Goal: Task Accomplishment & Management: Use online tool/utility

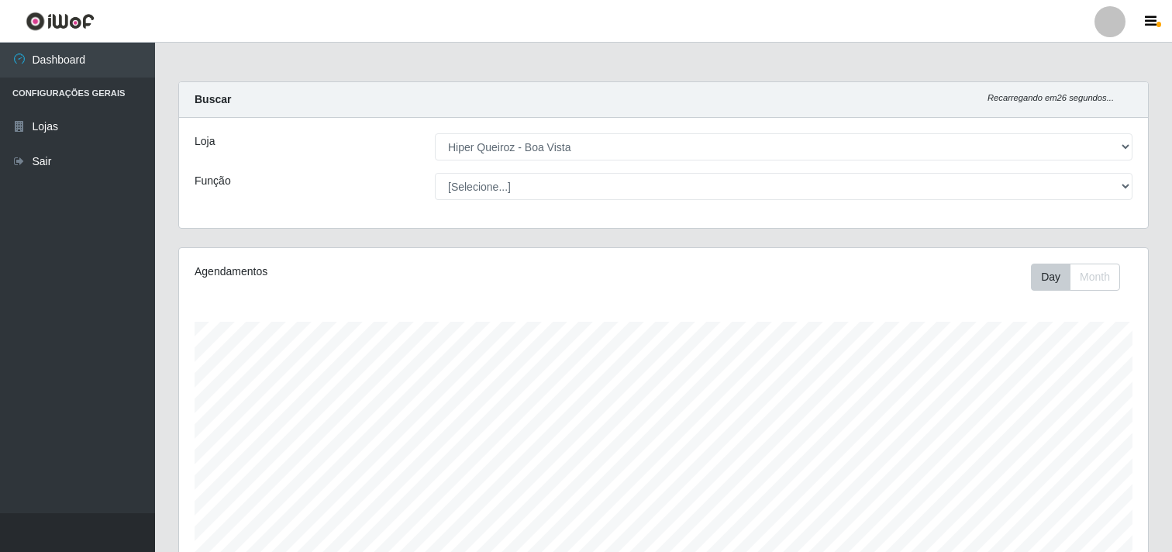
select select "514"
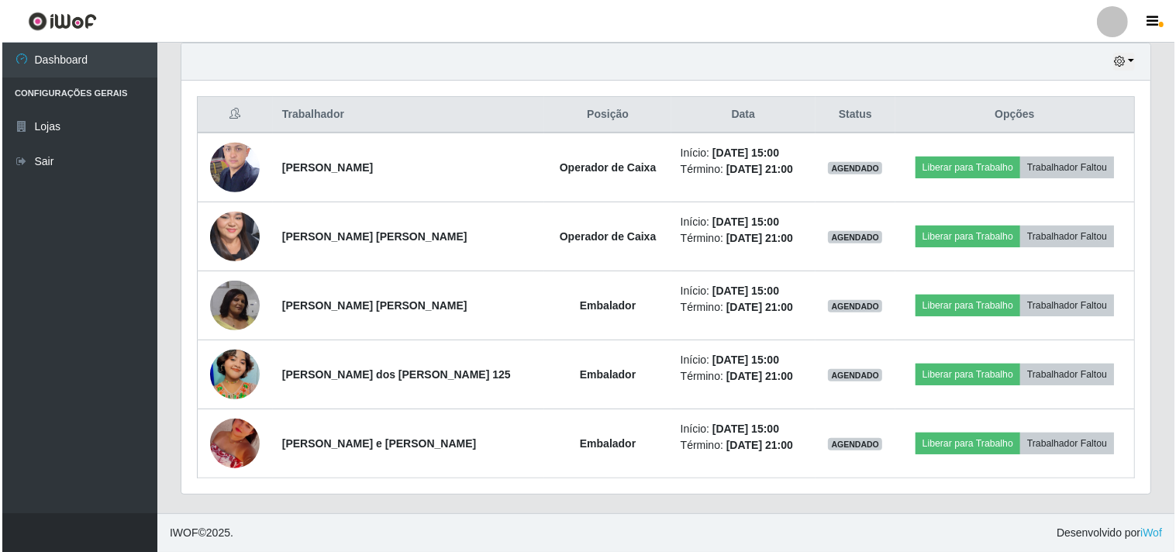
scroll to position [321, 969]
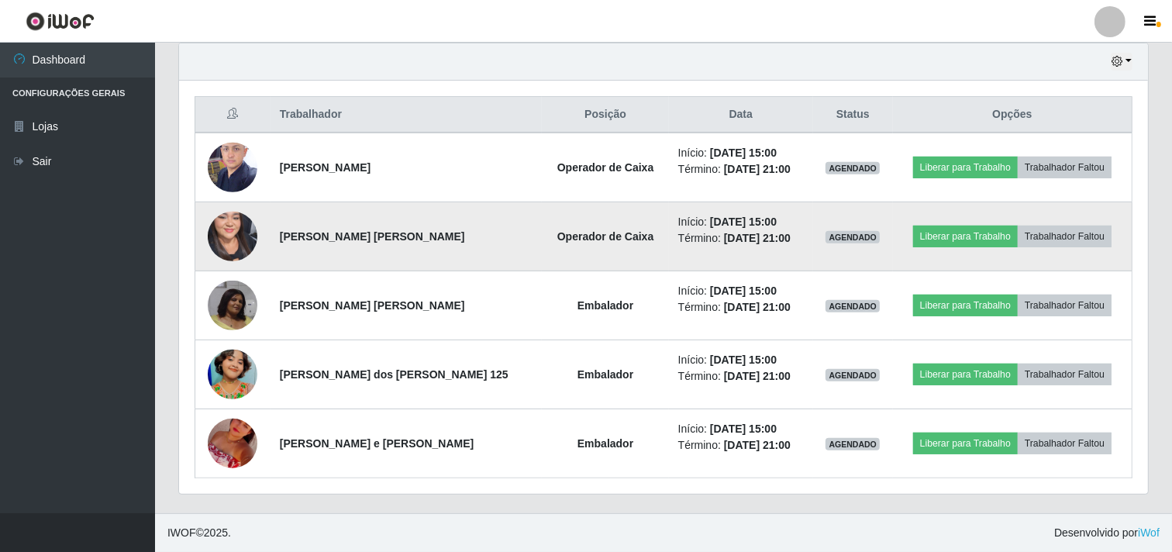
click at [230, 228] on img at bounding box center [233, 236] width 50 height 107
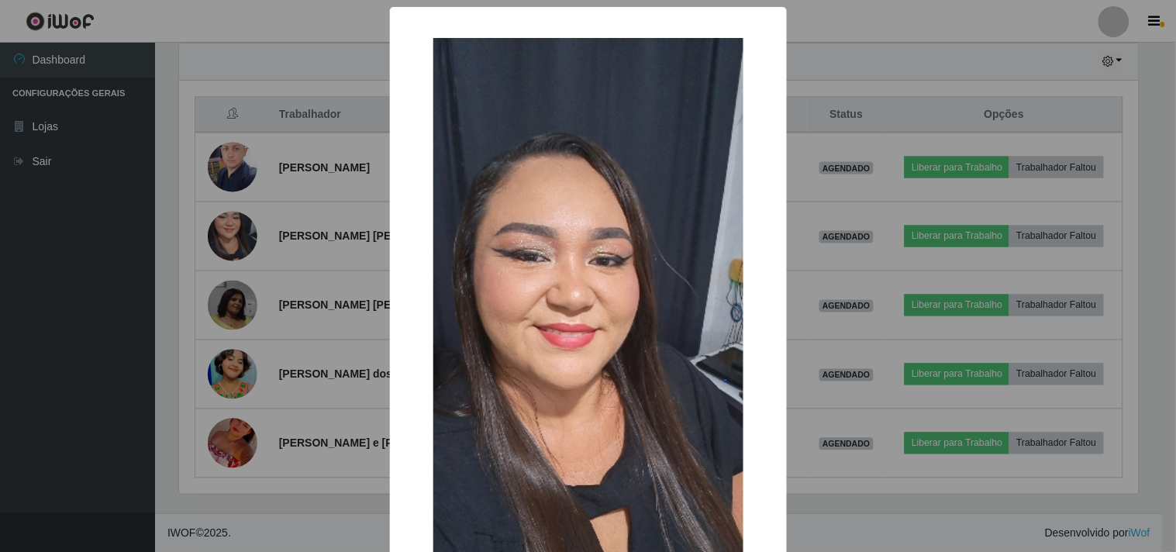
click at [586, 209] on img at bounding box center [588, 373] width 310 height 671
click at [264, 44] on div "× OK Cancel" at bounding box center [588, 276] width 1176 height 552
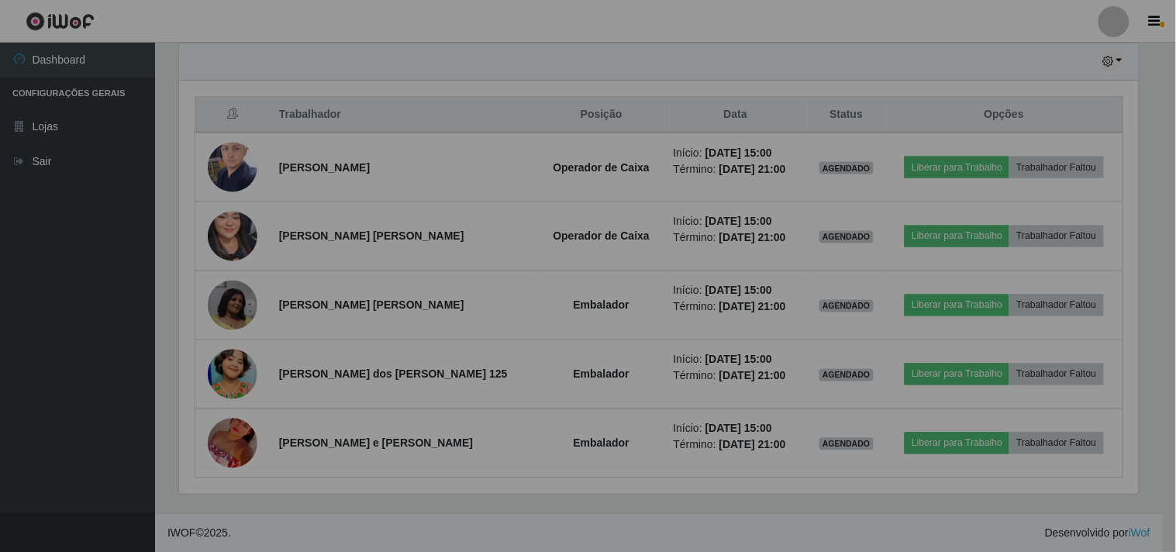
scroll to position [321, 969]
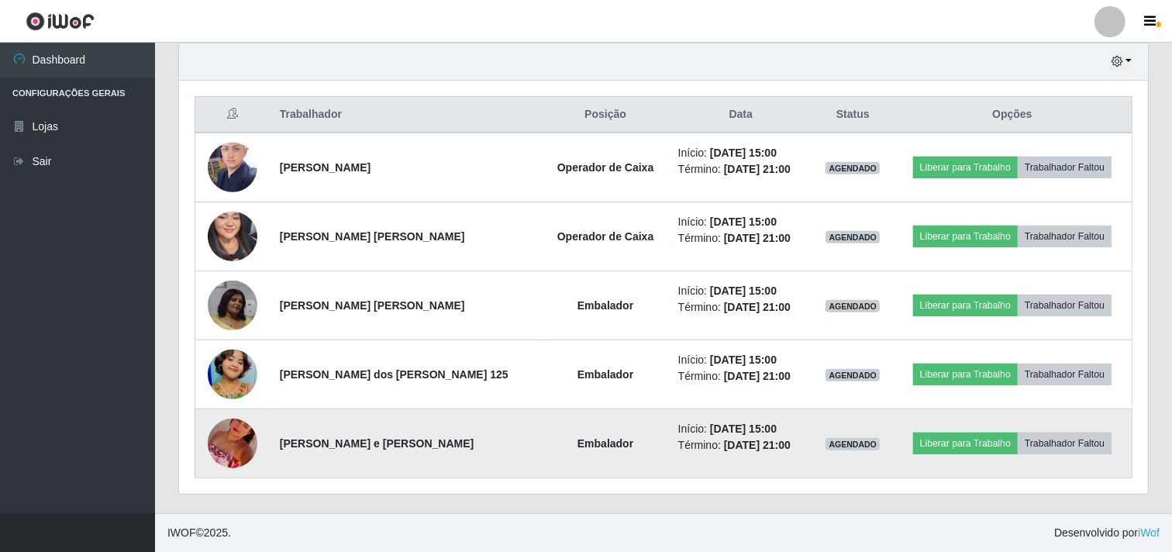
click at [226, 440] on img at bounding box center [233, 443] width 50 height 88
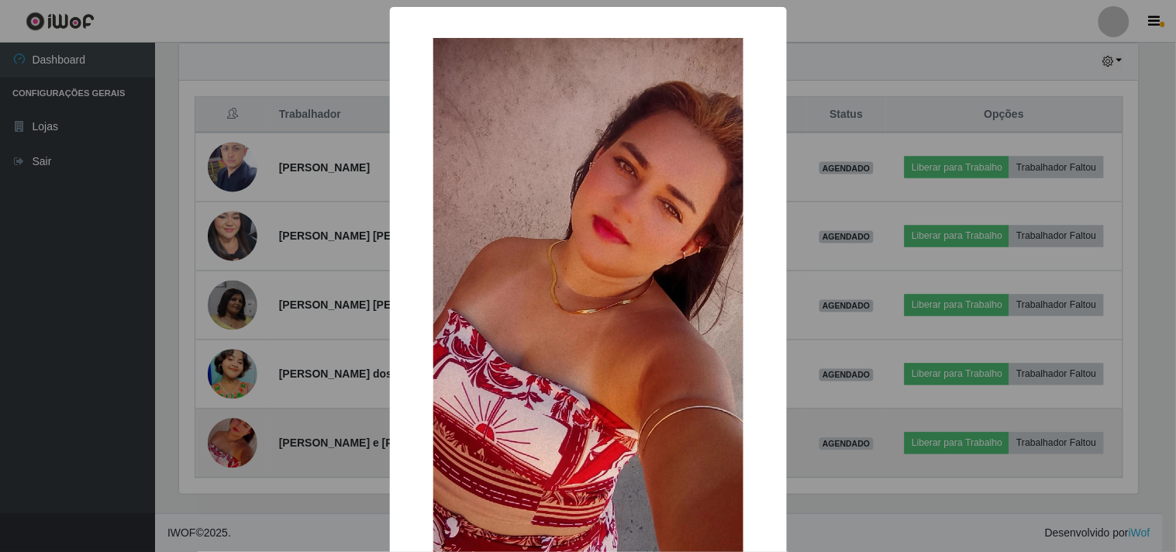
scroll to position [321, 959]
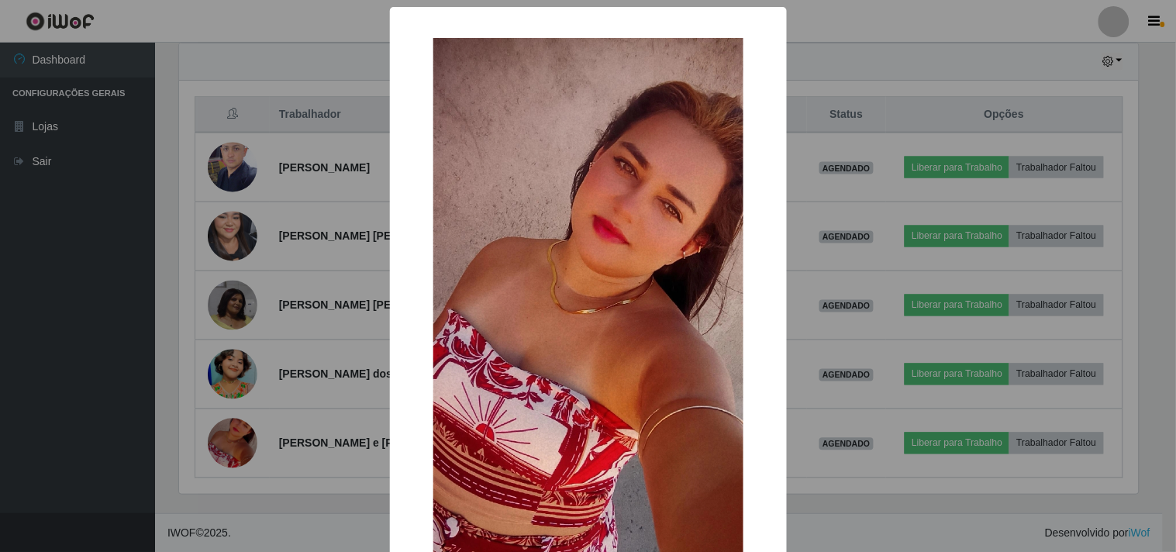
click at [515, 219] on img at bounding box center [588, 313] width 310 height 551
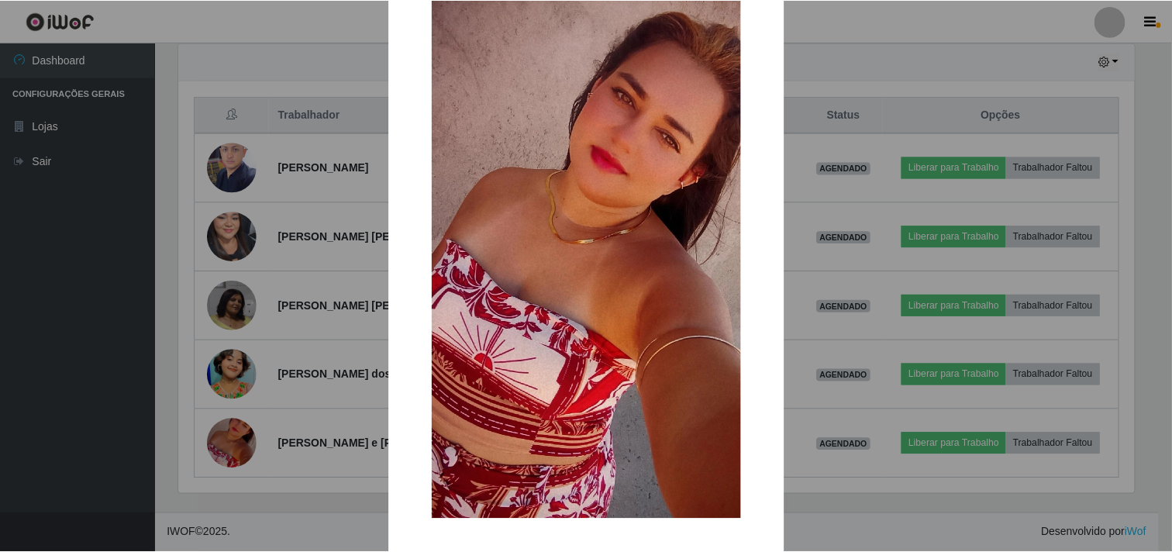
scroll to position [134, 0]
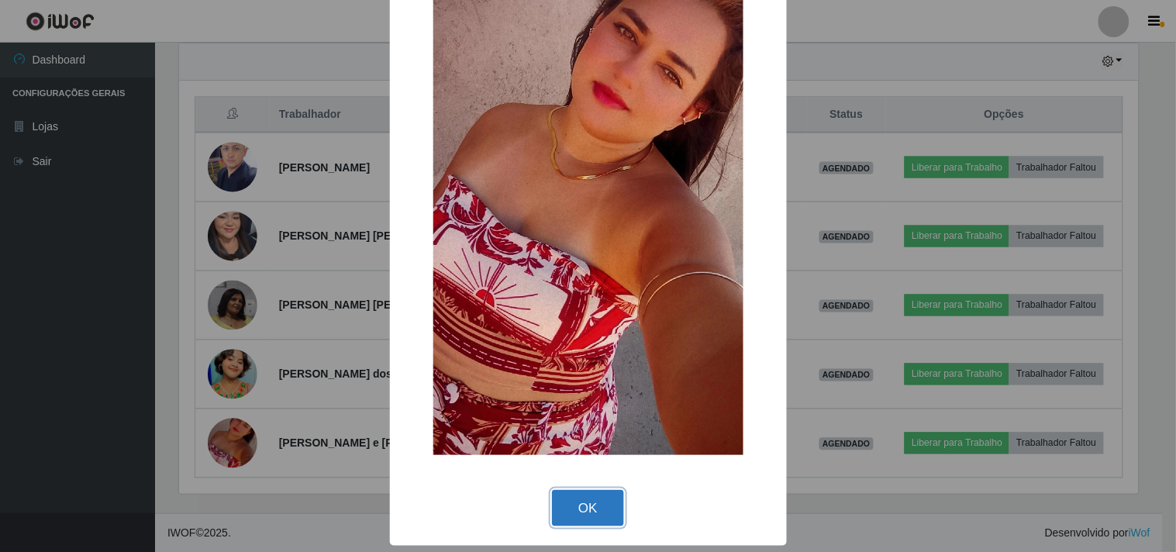
click at [583, 509] on button "OK" at bounding box center [588, 508] width 72 height 36
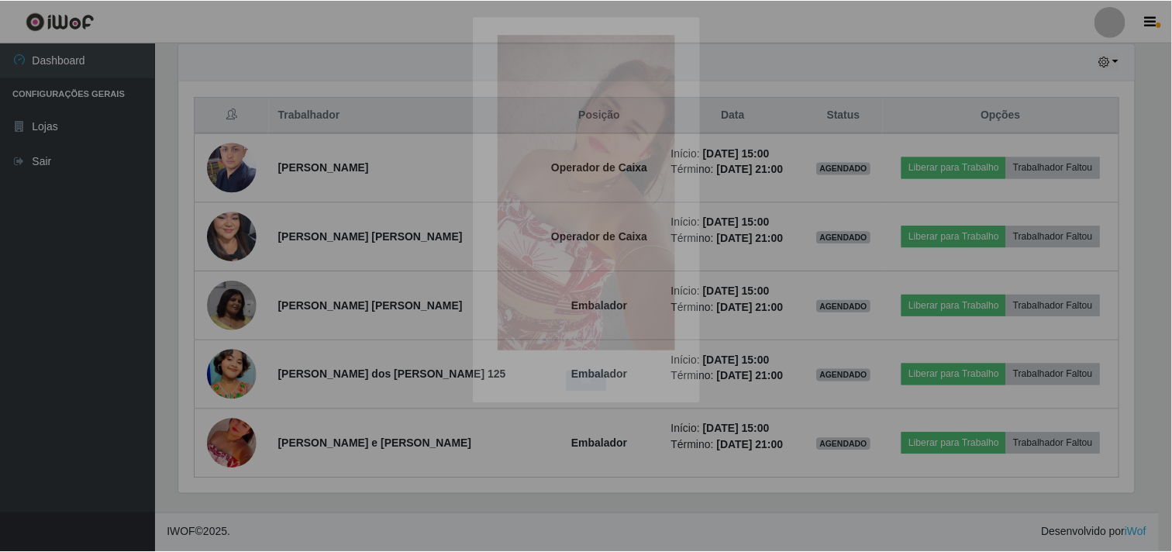
scroll to position [321, 969]
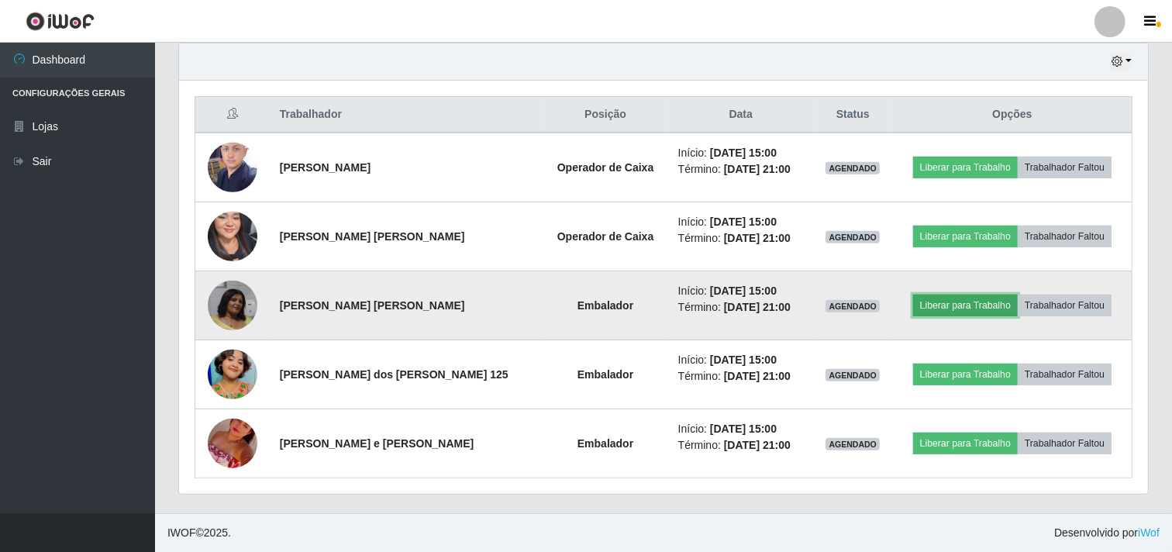
click at [957, 306] on button "Liberar para Trabalho" at bounding box center [965, 306] width 105 height 22
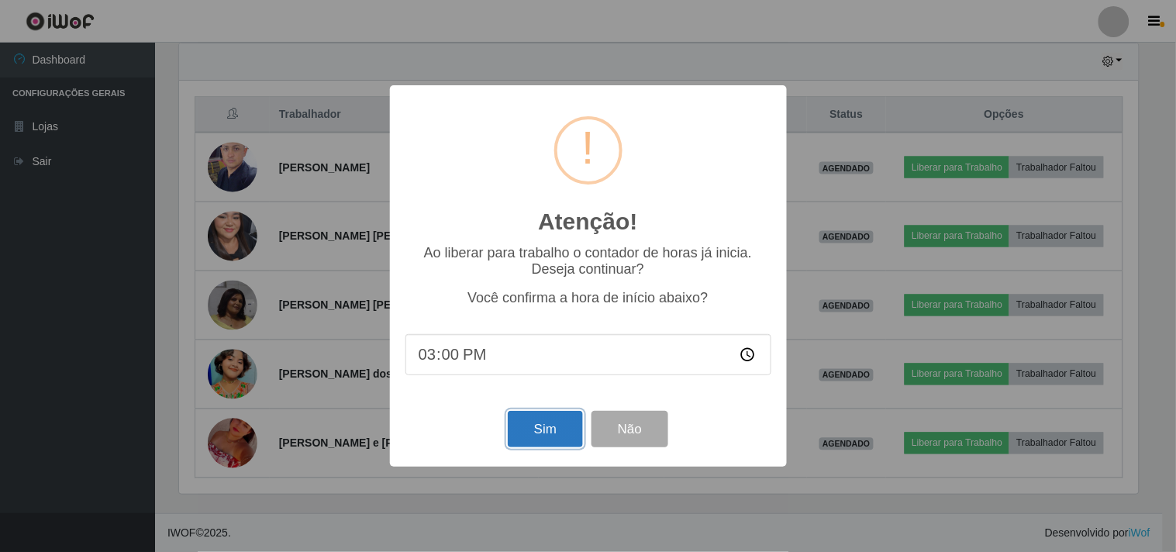
click at [544, 433] on button "Sim" at bounding box center [545, 429] width 75 height 36
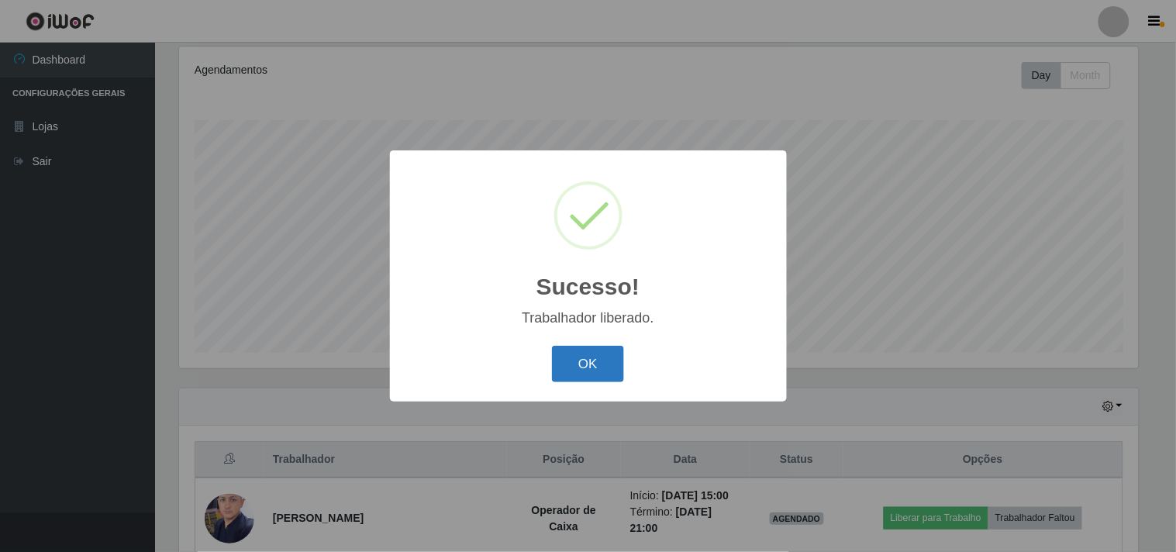
click at [592, 371] on button "OK" at bounding box center [588, 364] width 72 height 36
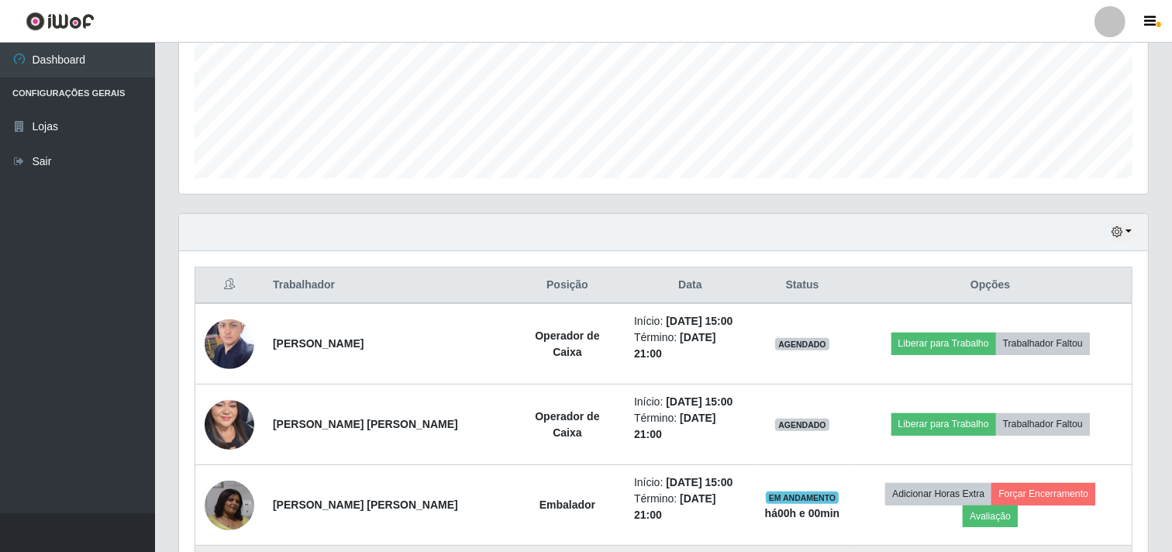
scroll to position [546, 0]
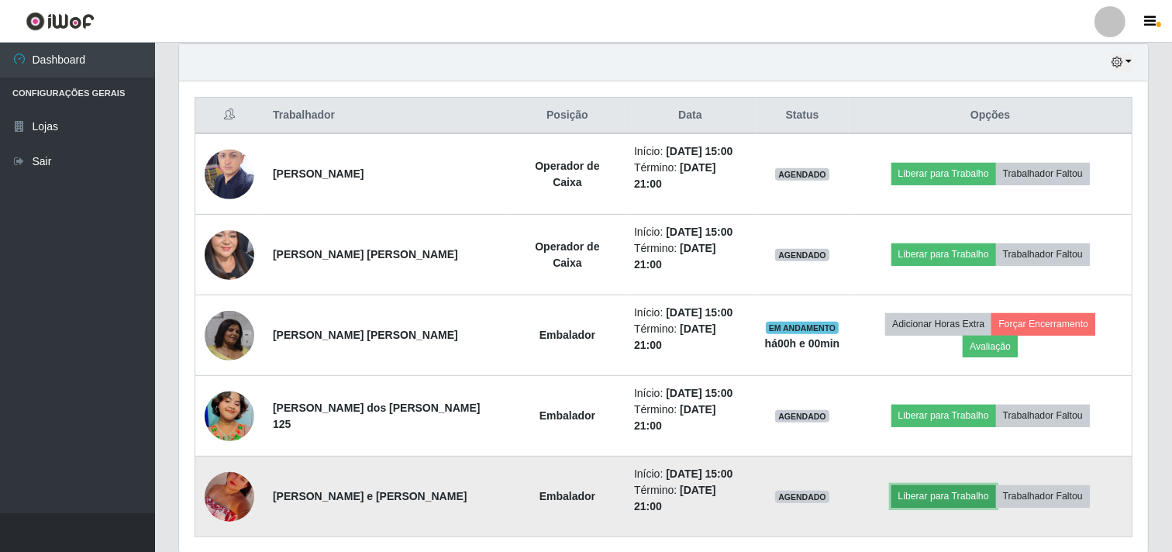
click at [917, 485] on button "Liberar para Trabalho" at bounding box center [944, 496] width 105 height 22
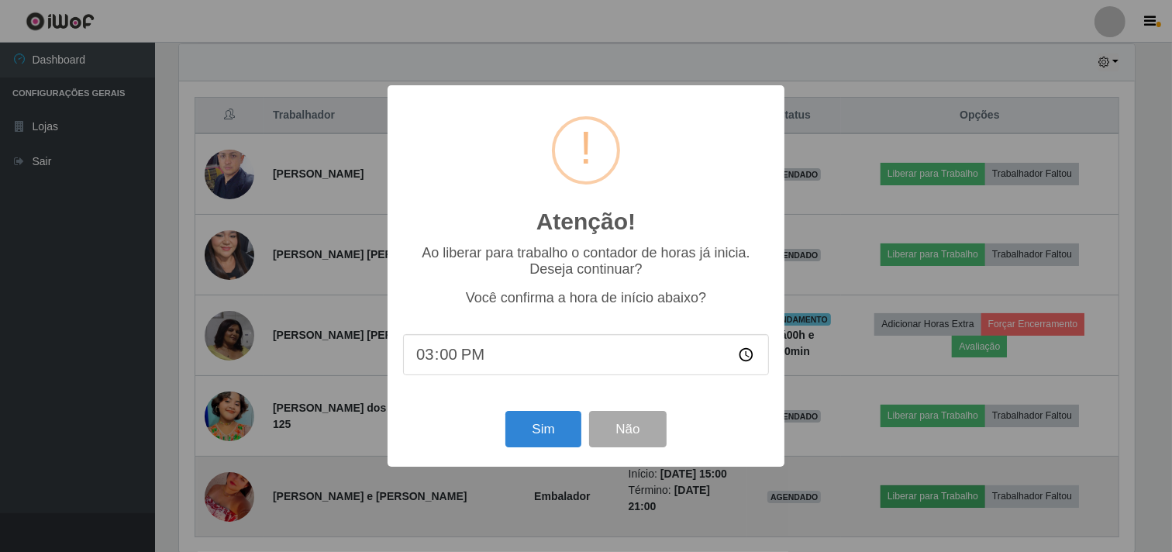
scroll to position [321, 959]
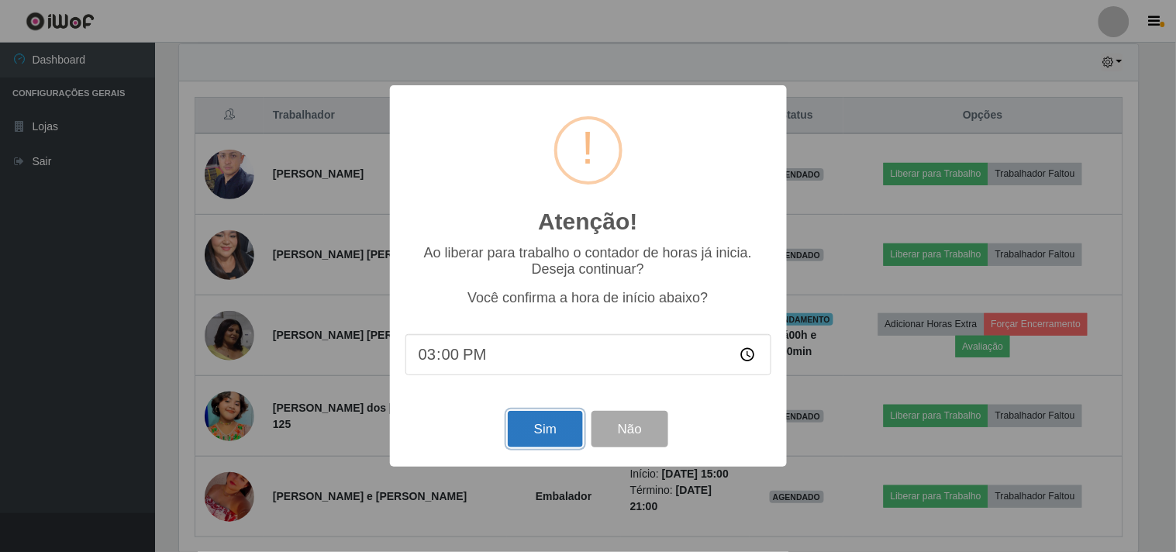
click at [553, 424] on button "Sim" at bounding box center [545, 429] width 75 height 36
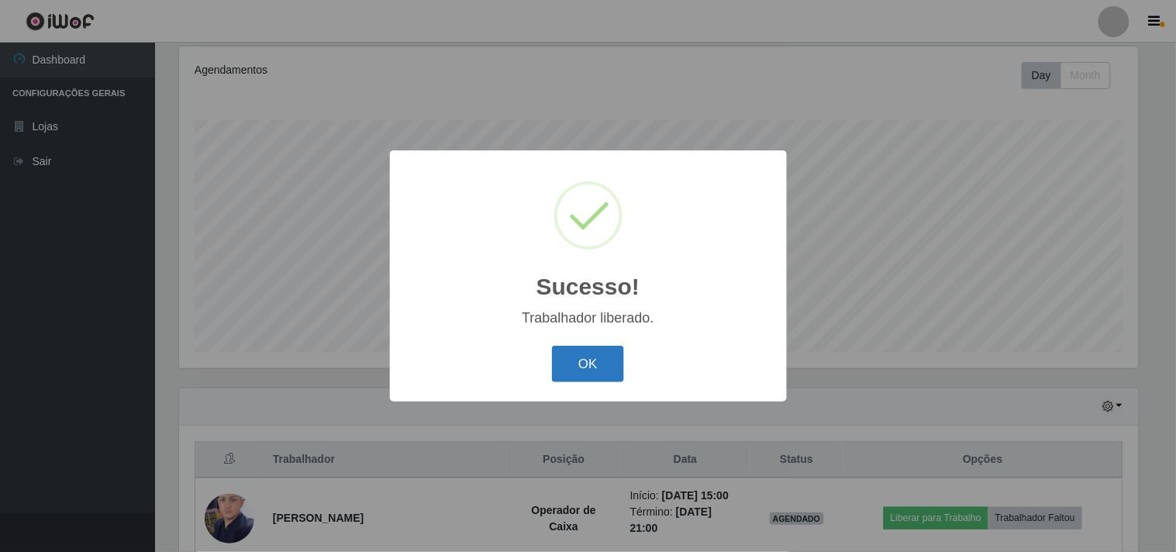
click at [589, 363] on button "OK" at bounding box center [588, 364] width 72 height 36
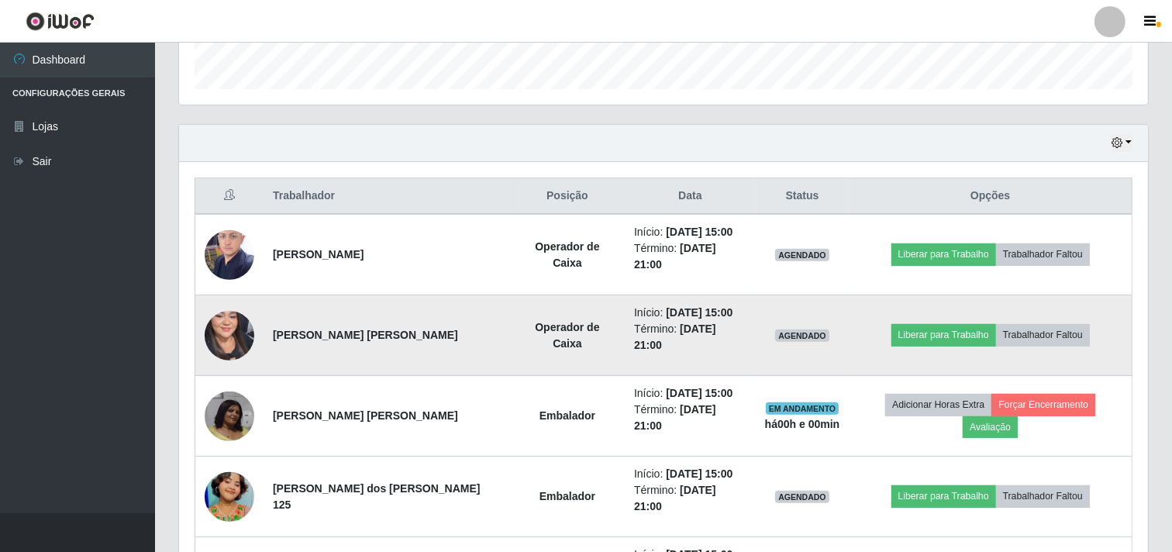
scroll to position [547, 0]
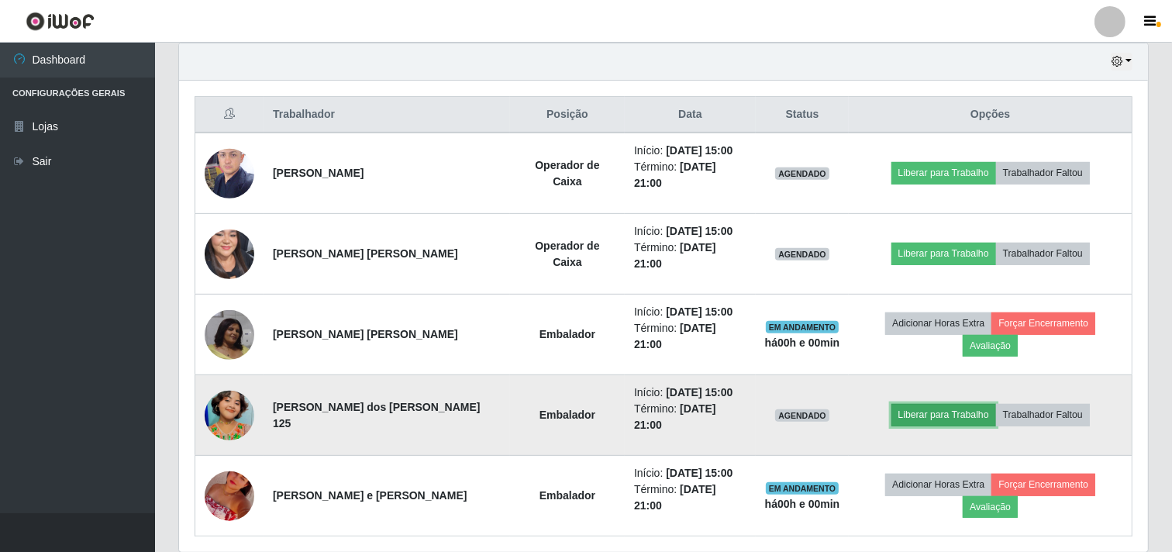
click at [933, 404] on button "Liberar para Trabalho" at bounding box center [944, 415] width 105 height 22
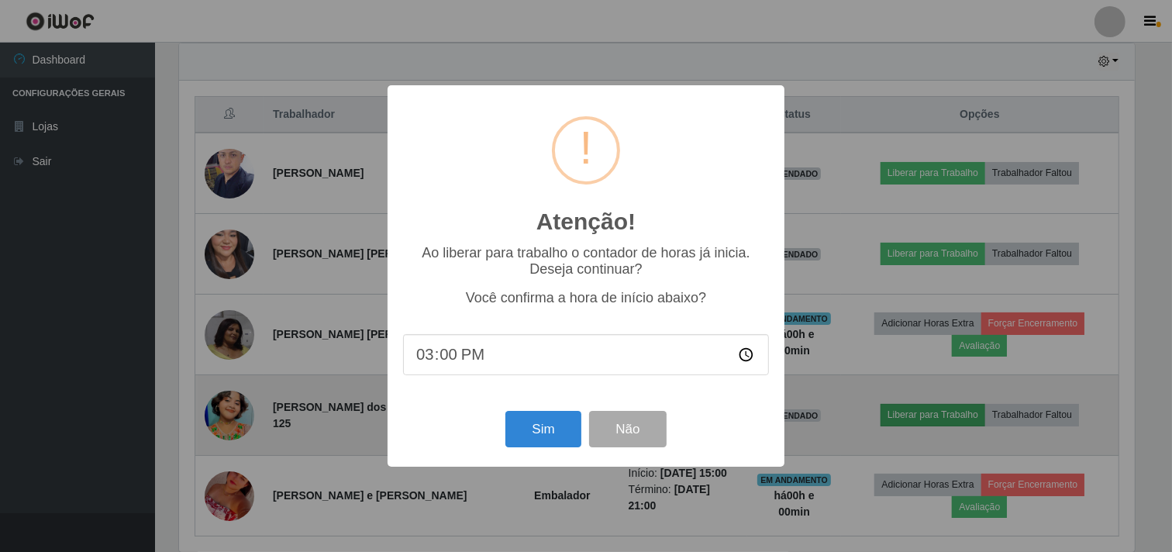
scroll to position [321, 959]
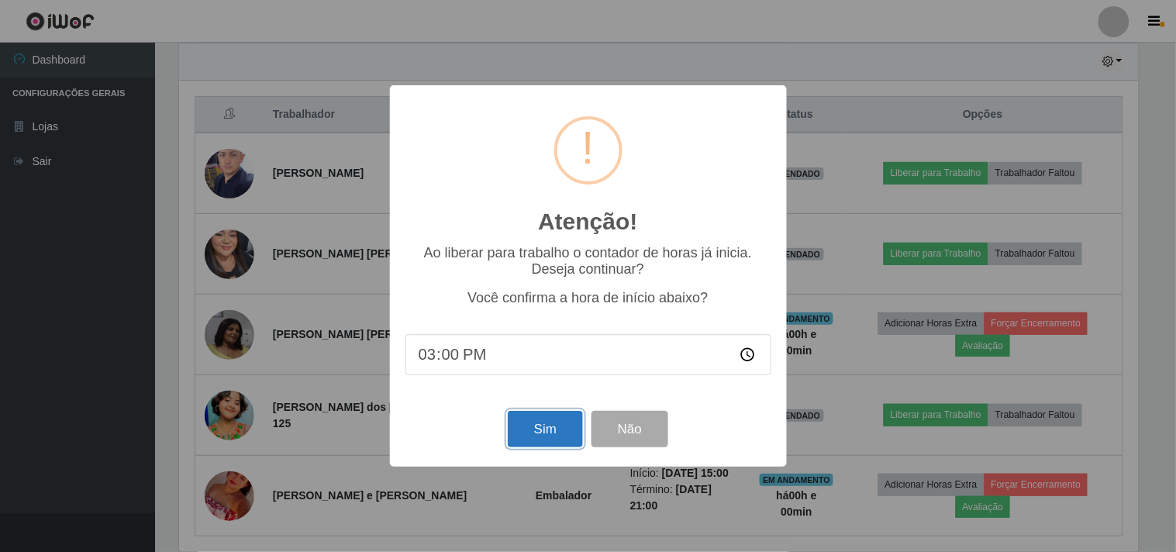
click at [540, 417] on button "Sim" at bounding box center [545, 429] width 75 height 36
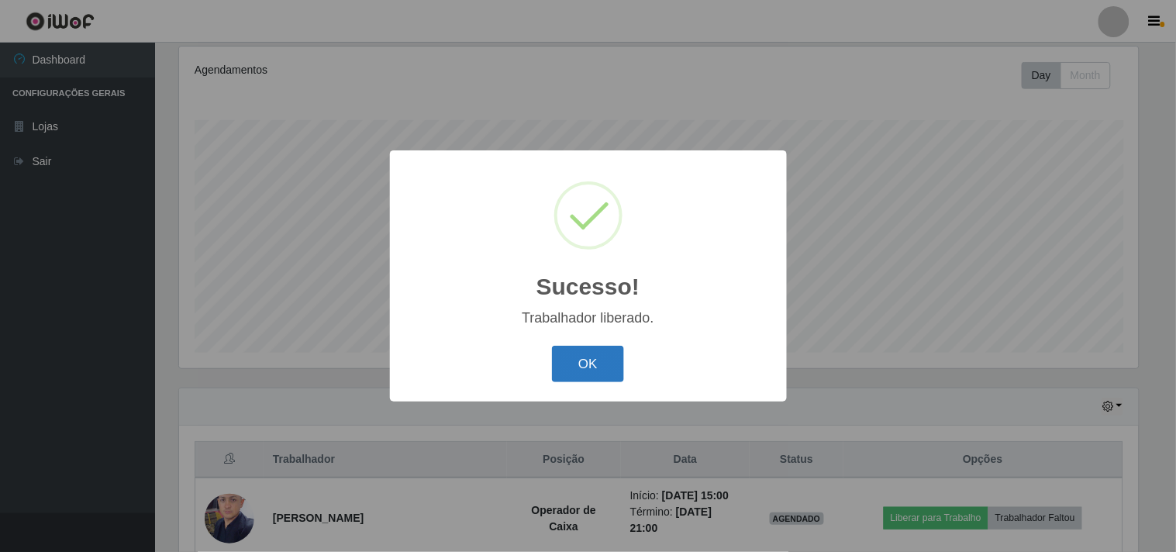
click at [592, 362] on button "OK" at bounding box center [588, 364] width 72 height 36
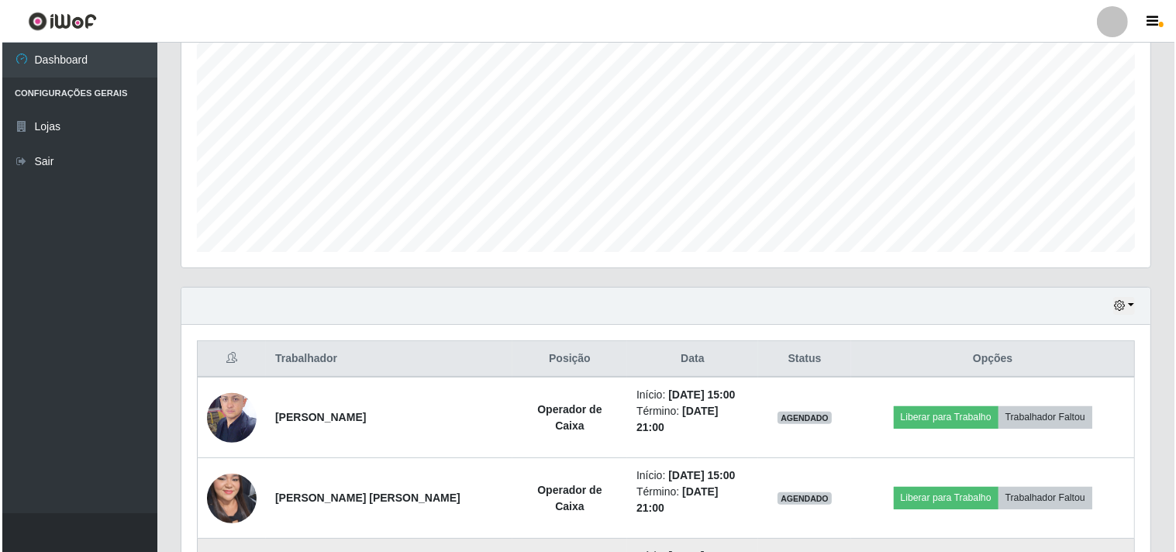
scroll to position [546, 0]
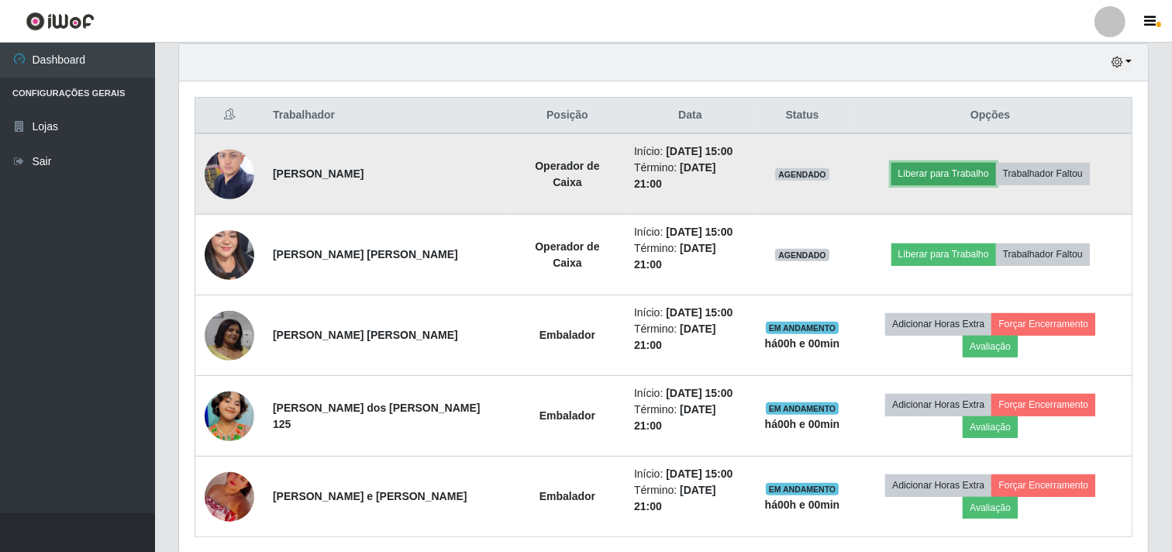
click at [931, 166] on button "Liberar para Trabalho" at bounding box center [944, 174] width 105 height 22
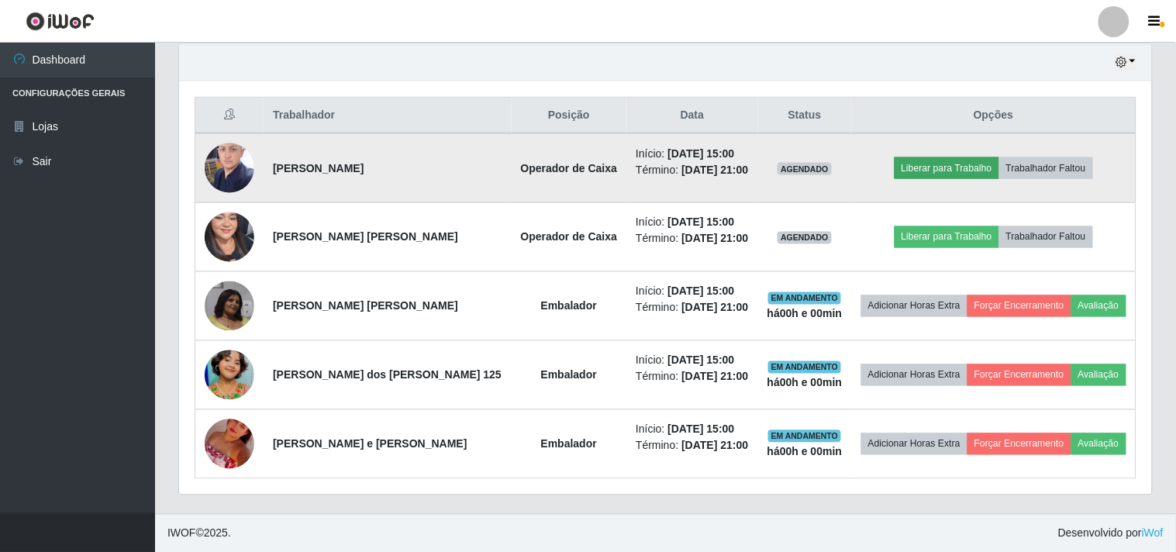
scroll to position [0, 0]
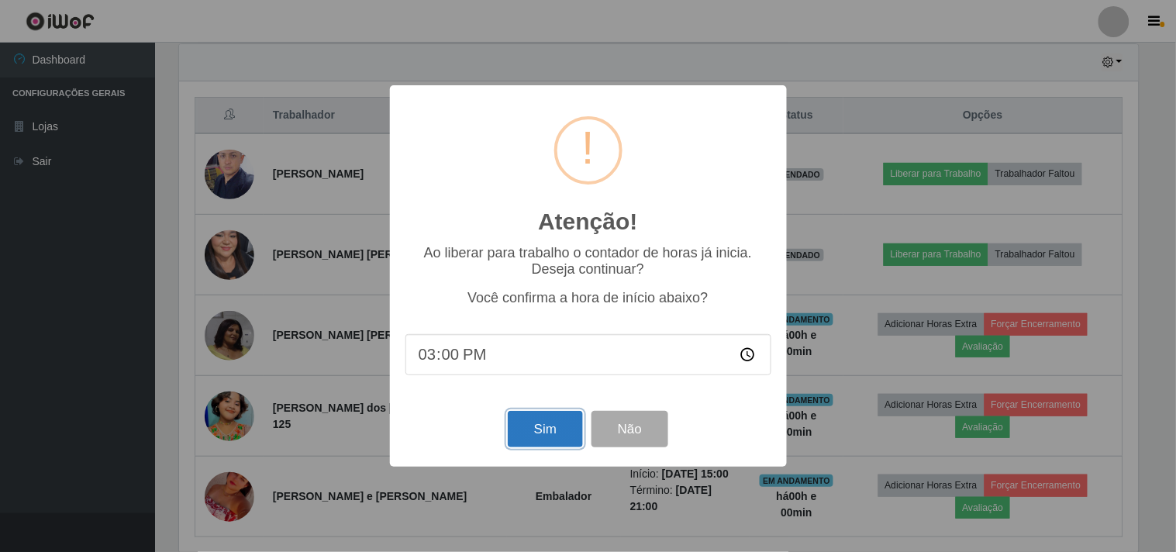
drag, startPoint x: 540, startPoint y: 438, endPoint x: 540, endPoint y: 430, distance: 7.8
click at [540, 437] on button "Sim" at bounding box center [545, 429] width 75 height 36
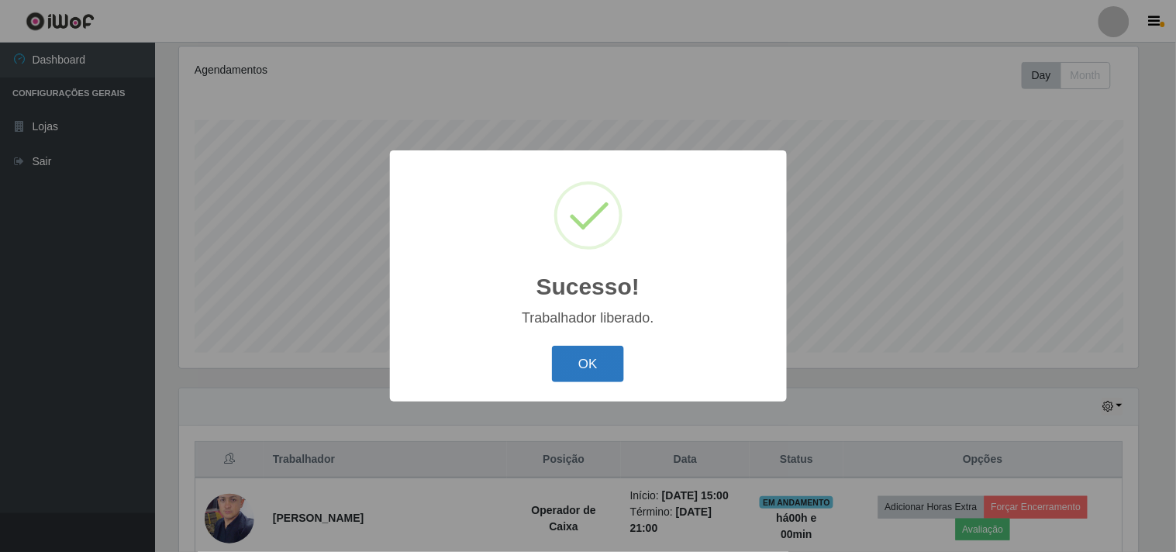
click at [585, 367] on button "OK" at bounding box center [588, 364] width 72 height 36
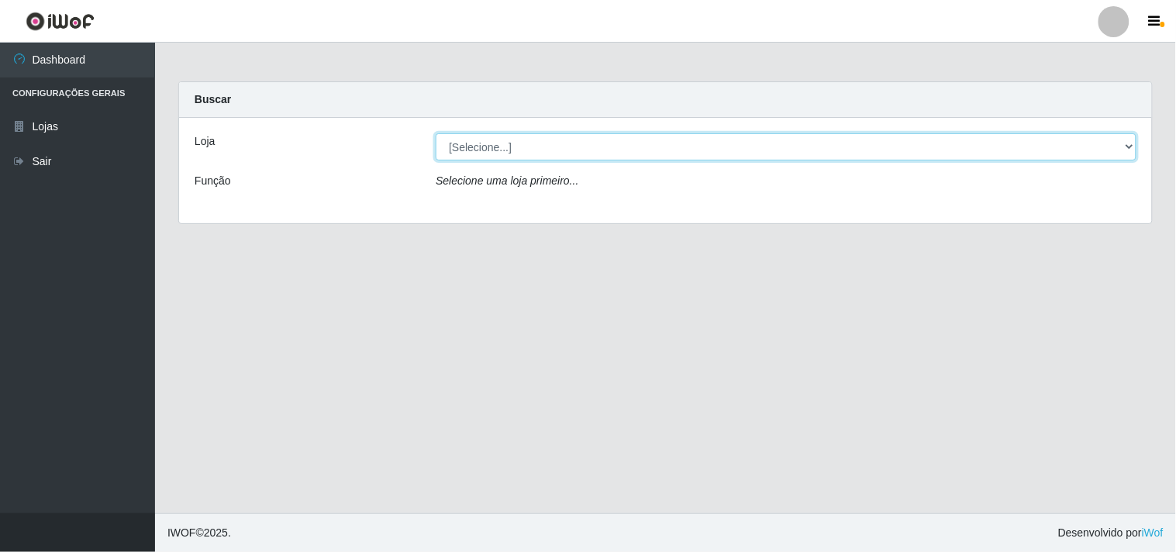
click at [1128, 145] on select "[Selecione...] Hiper Queiroz - Boa Vista" at bounding box center [786, 146] width 701 height 27
select select "514"
click at [436, 133] on select "[Selecione...] Hiper Queiroz - Boa Vista" at bounding box center [786, 146] width 701 height 27
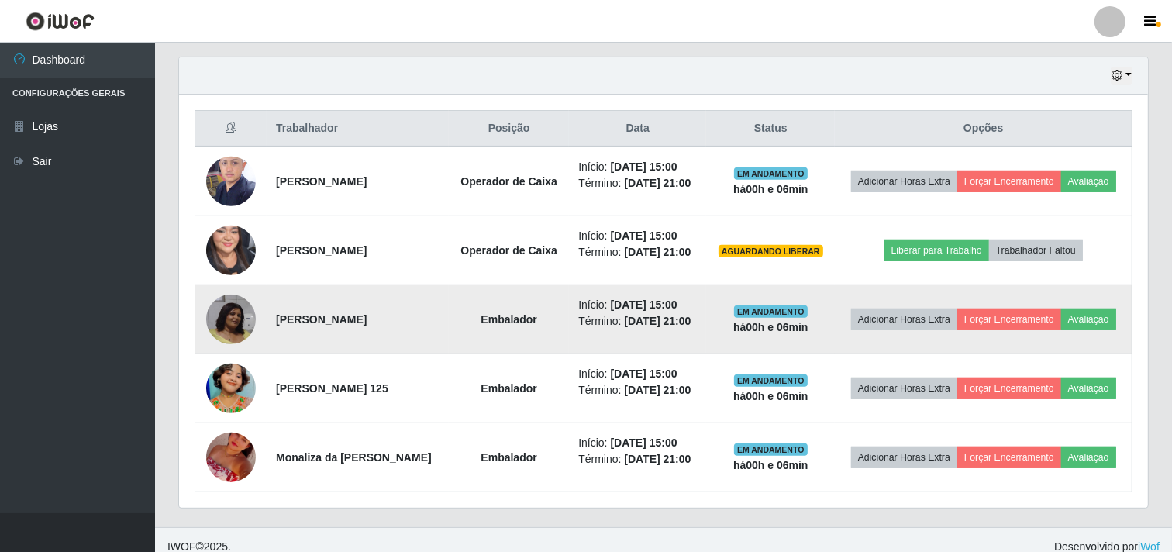
scroll to position [547, 0]
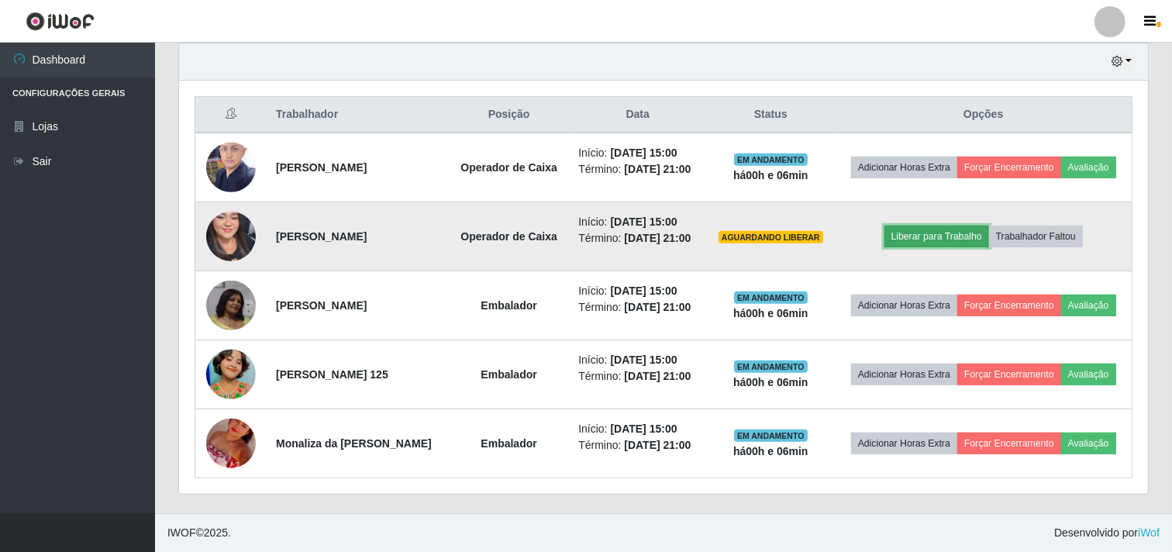
click at [933, 235] on button "Liberar para Trabalho" at bounding box center [937, 237] width 105 height 22
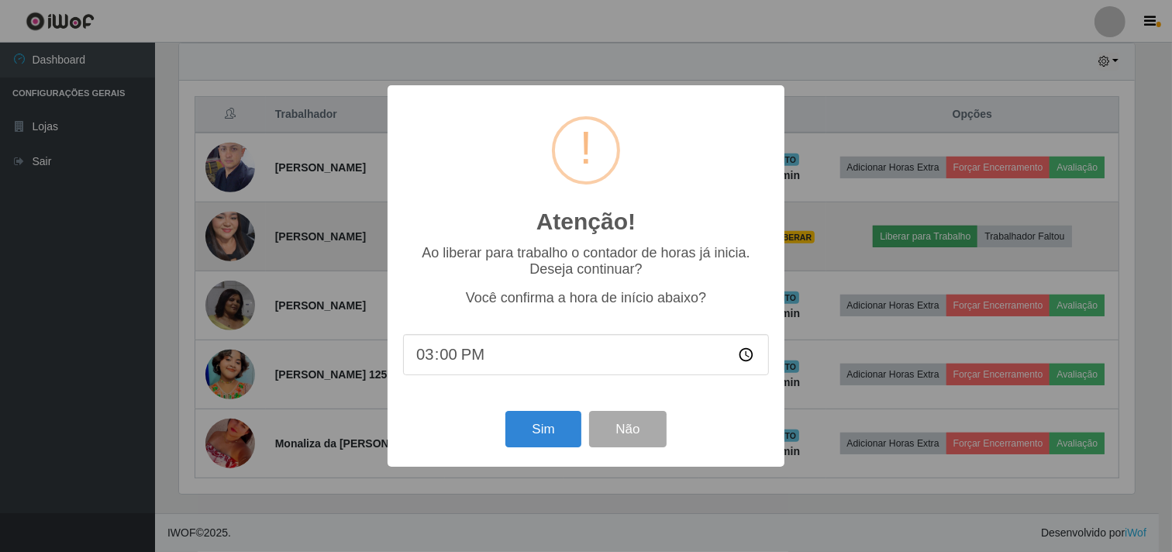
scroll to position [321, 959]
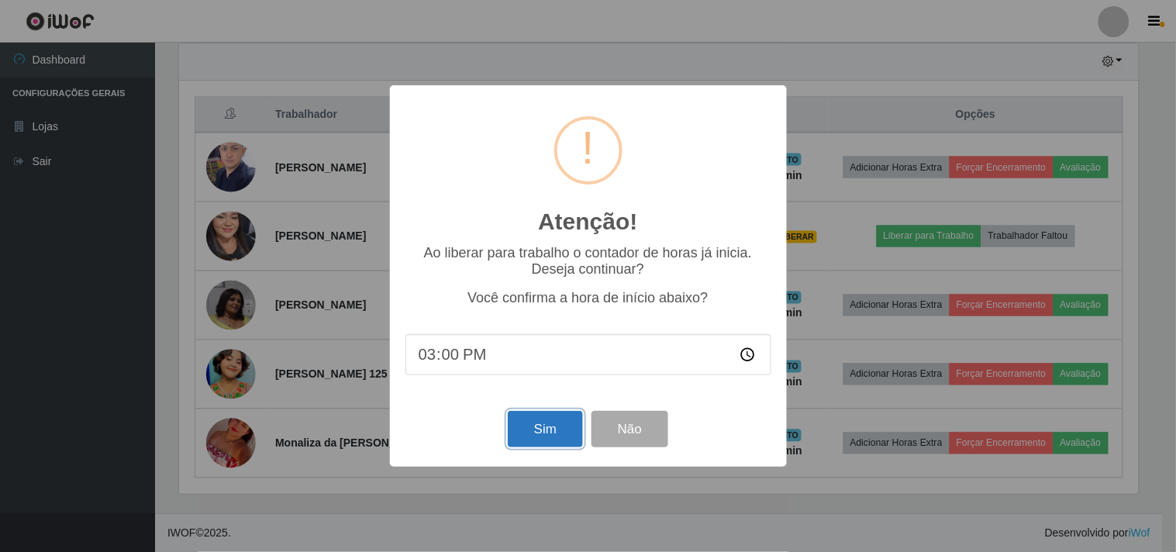
click at [546, 433] on button "Sim" at bounding box center [545, 429] width 75 height 36
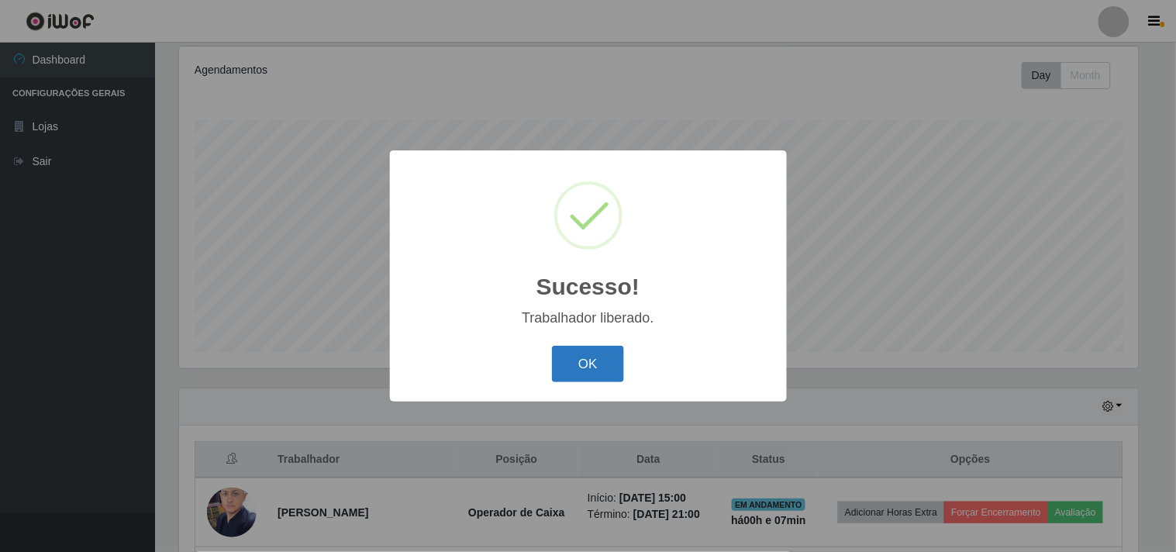
click at [589, 352] on button "OK" at bounding box center [588, 364] width 72 height 36
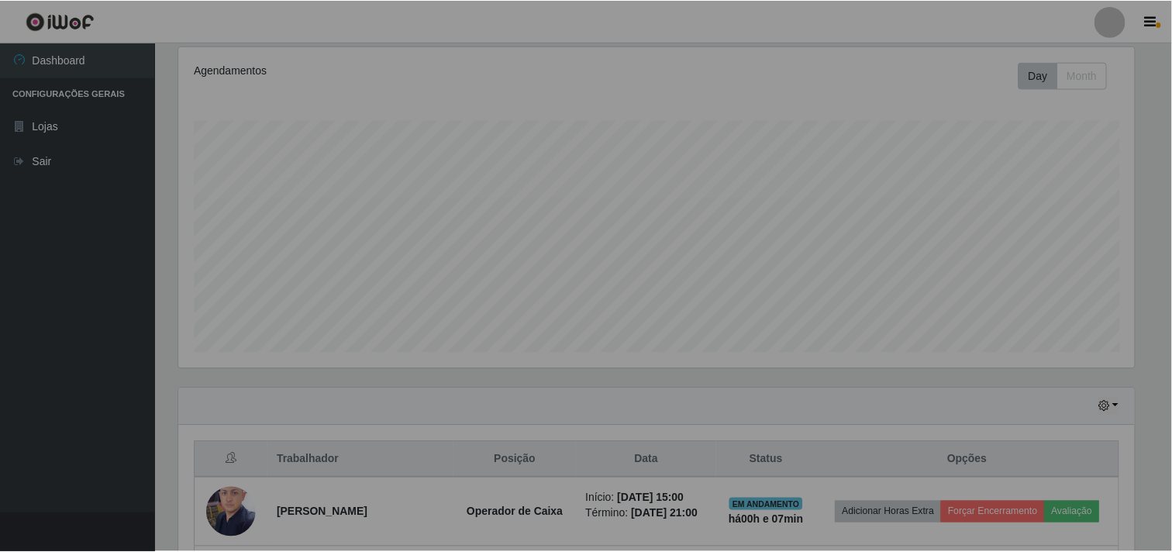
scroll to position [321, 969]
